Goal: Go to known website: Access a specific website the user already knows

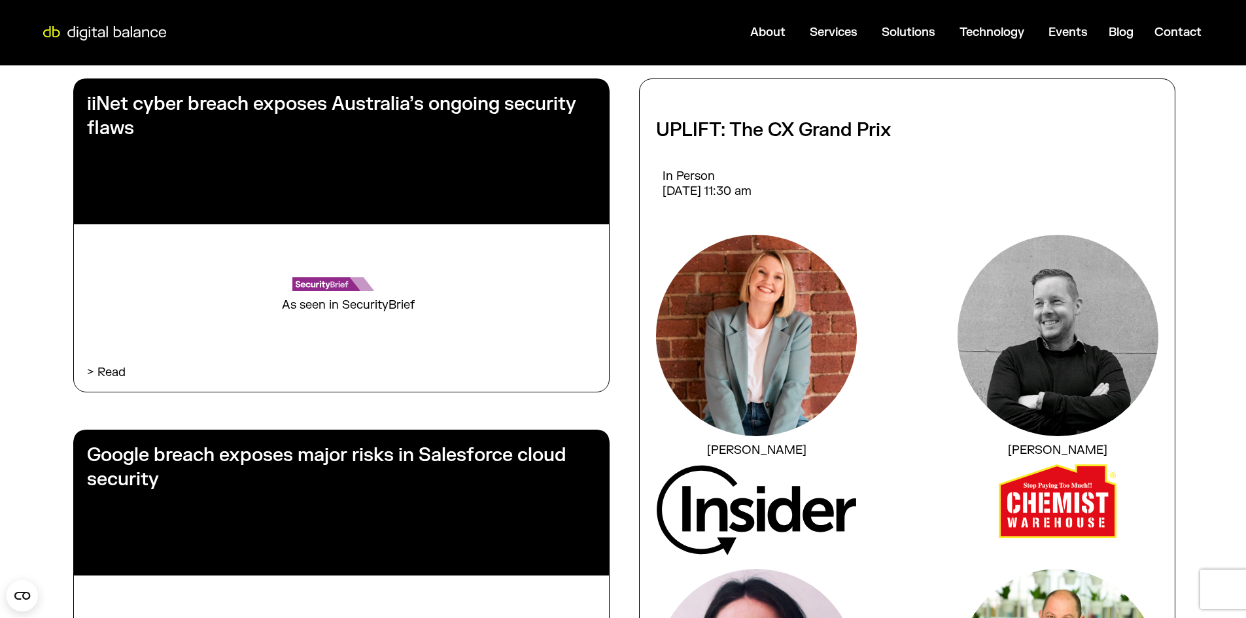
scroll to position [262, 0]
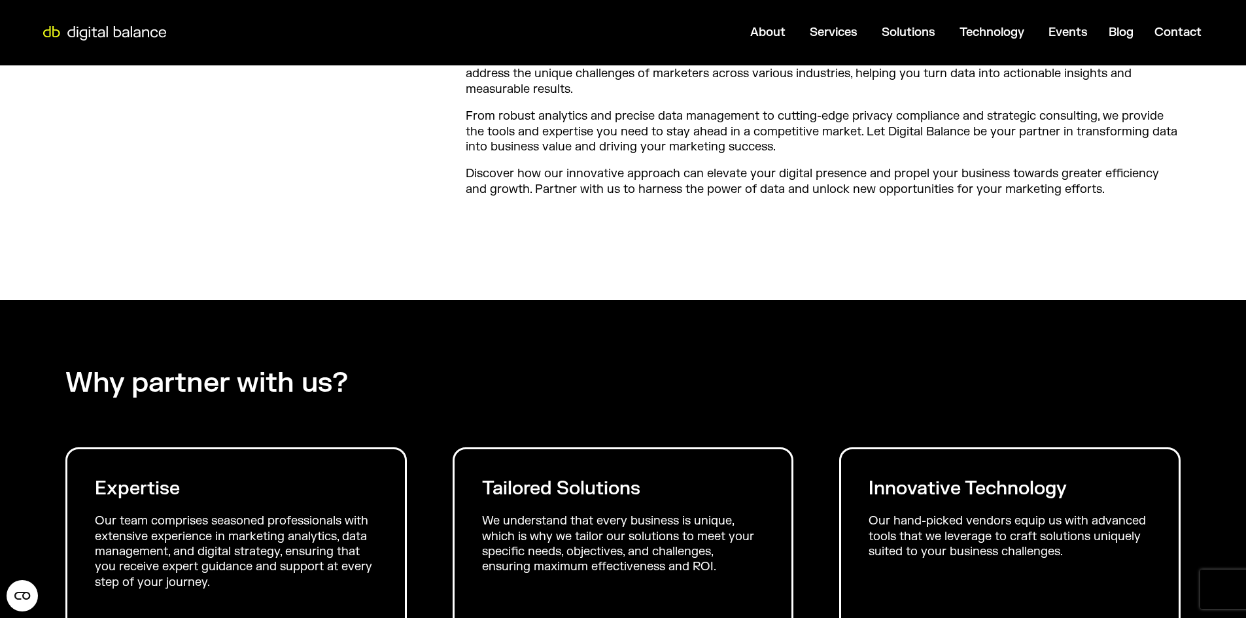
scroll to position [654, 0]
